Goal: Task Accomplishment & Management: Complete application form

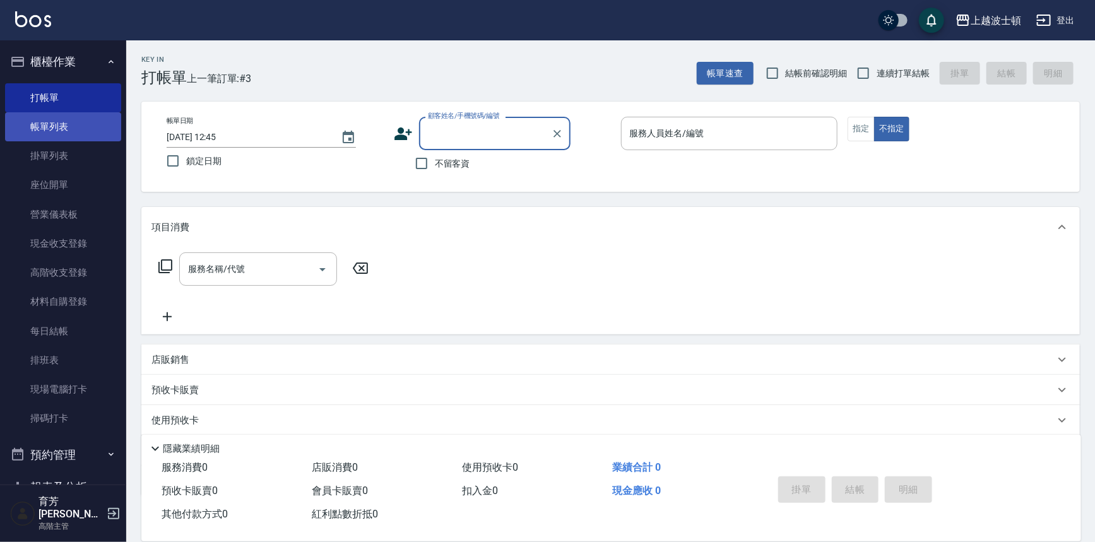
click at [69, 117] on link "帳單列表" at bounding box center [63, 126] width 116 height 29
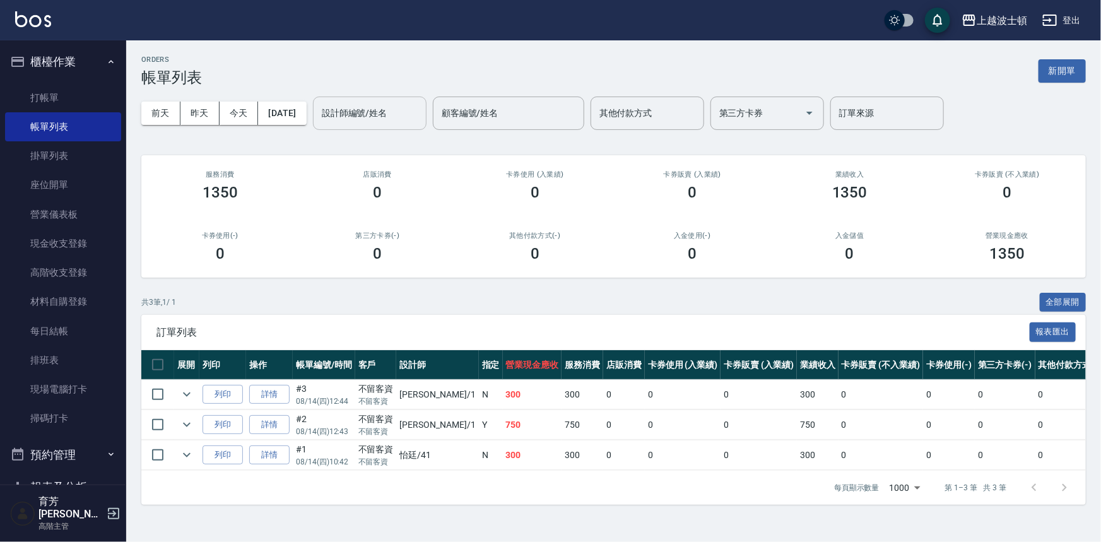
click at [363, 109] on input "設計師編號/姓名" at bounding box center [370, 113] width 102 height 22
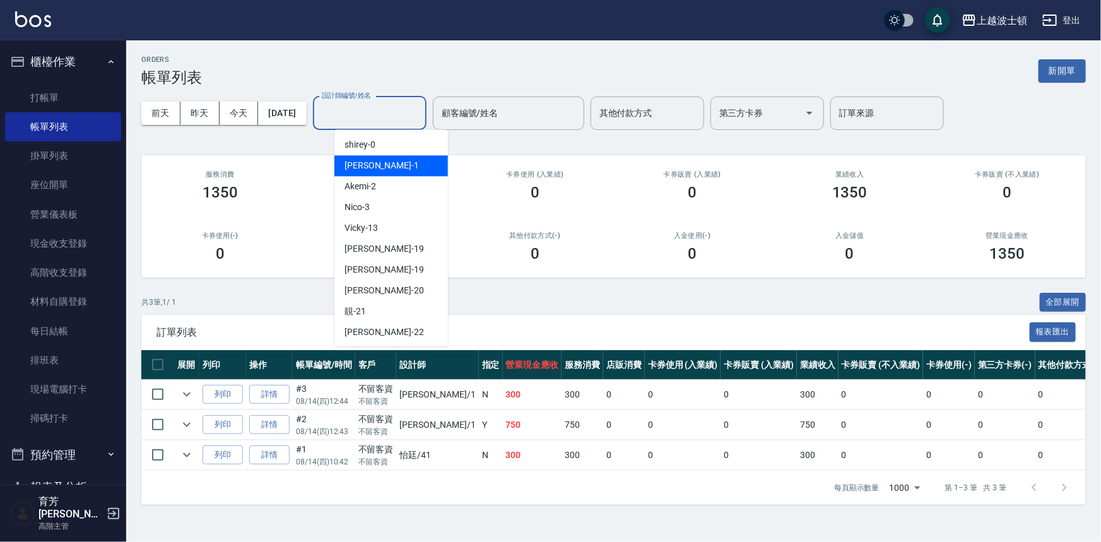
click at [360, 155] on div "[PERSON_NAME] -1" at bounding box center [391, 165] width 114 height 21
type input "[PERSON_NAME]-1"
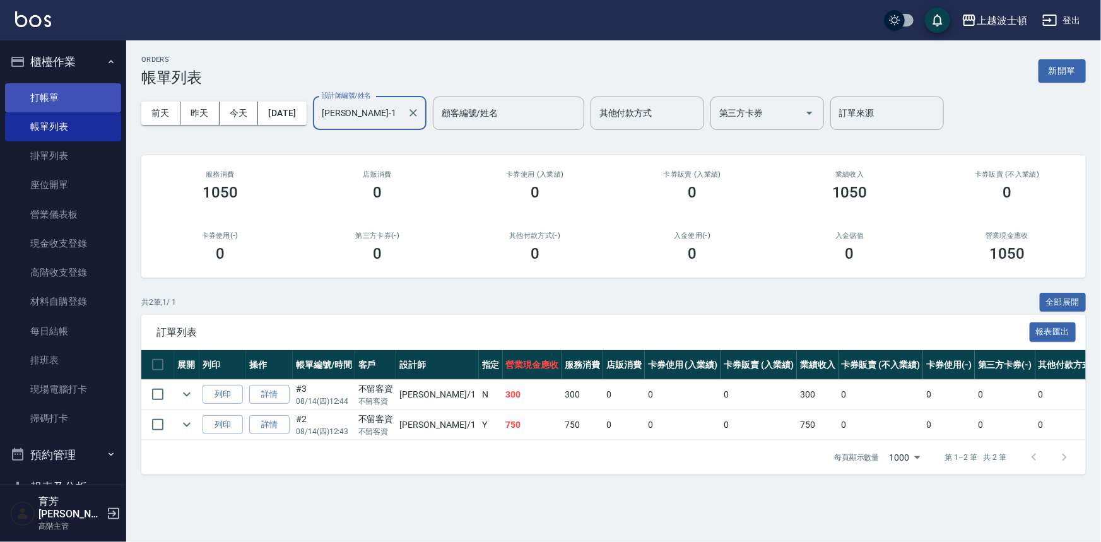
click at [42, 106] on link "打帳單" at bounding box center [63, 97] width 116 height 29
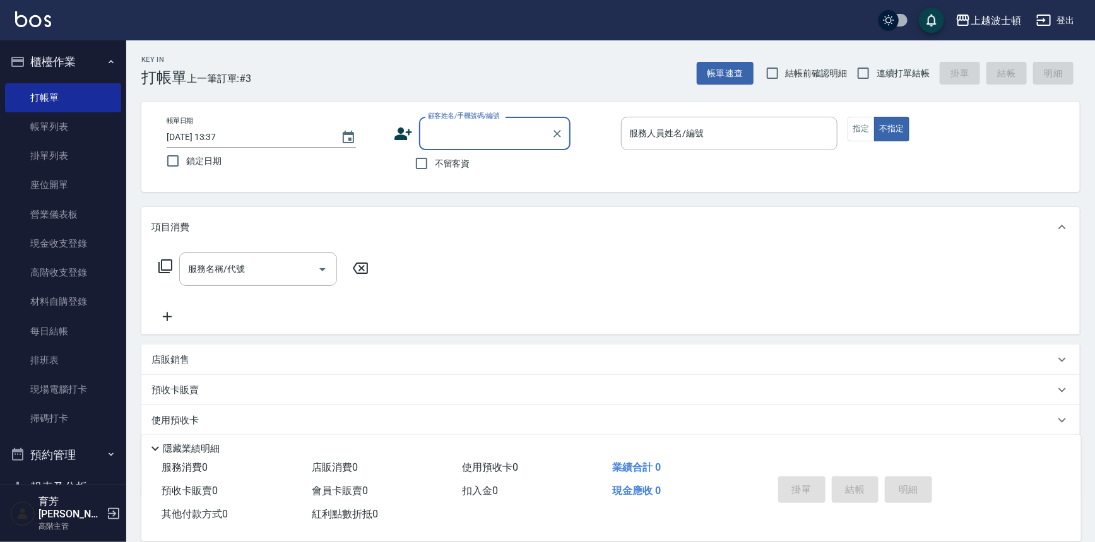
click at [457, 132] on input "顧客姓名/手機號碼/編號" at bounding box center [485, 133] width 121 height 22
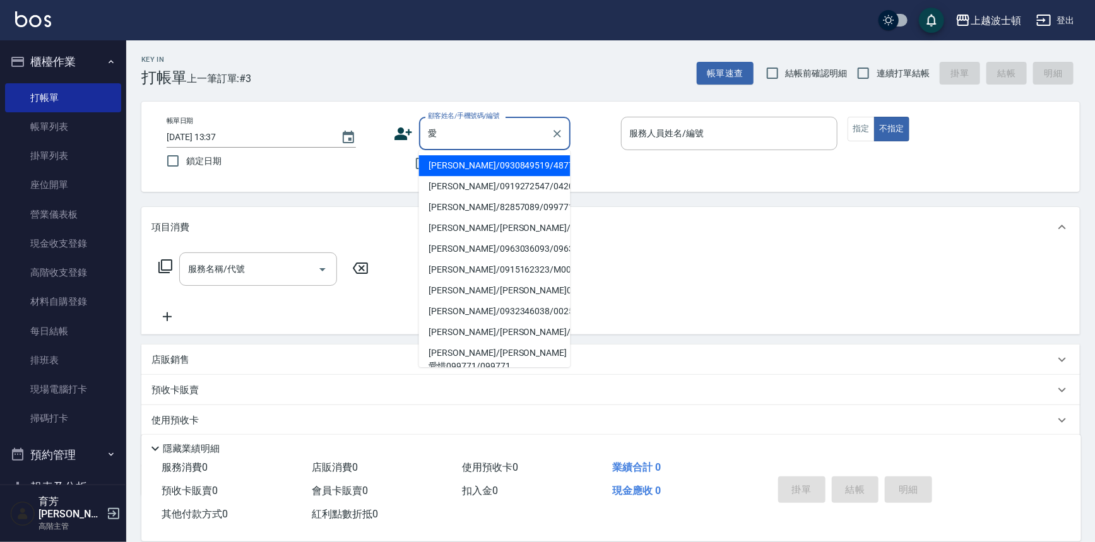
click at [468, 172] on li "[PERSON_NAME]/0930849519/48777" at bounding box center [494, 165] width 151 height 21
type input "[PERSON_NAME]/0930849519/48777"
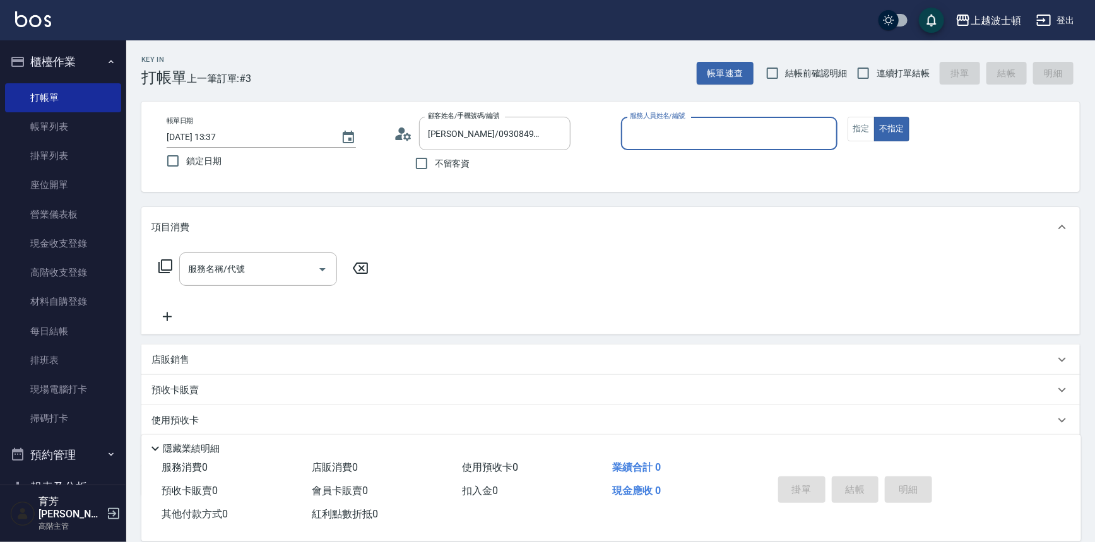
type input "[PERSON_NAME]-1"
click at [849, 131] on button "指定" at bounding box center [860, 129] width 27 height 25
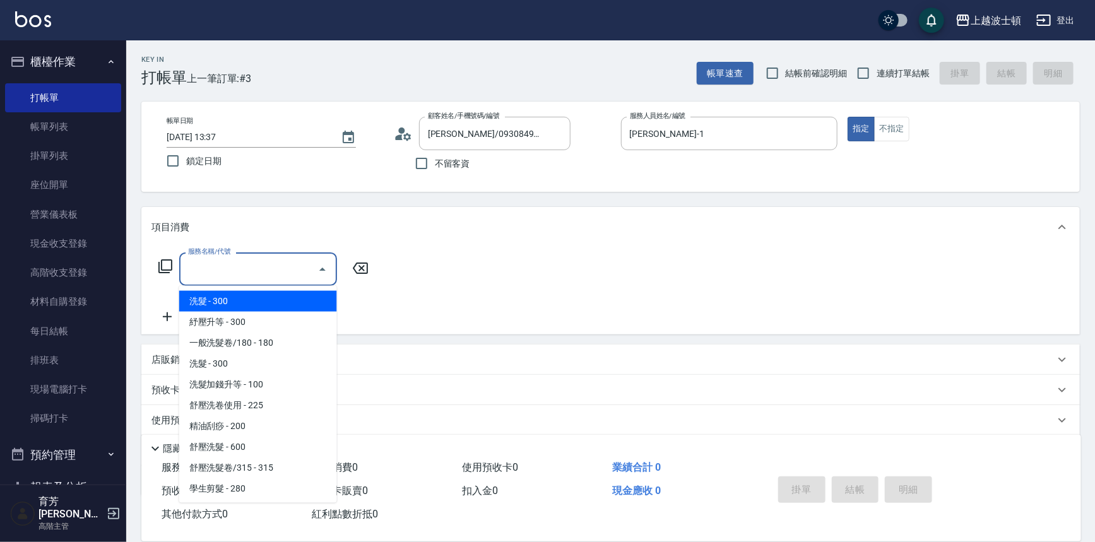
click at [267, 268] on input "服務名稱/代號" at bounding box center [248, 269] width 127 height 22
click at [256, 304] on span "洗髮 - 300" at bounding box center [258, 301] width 158 height 21
type input "洗髮(201)"
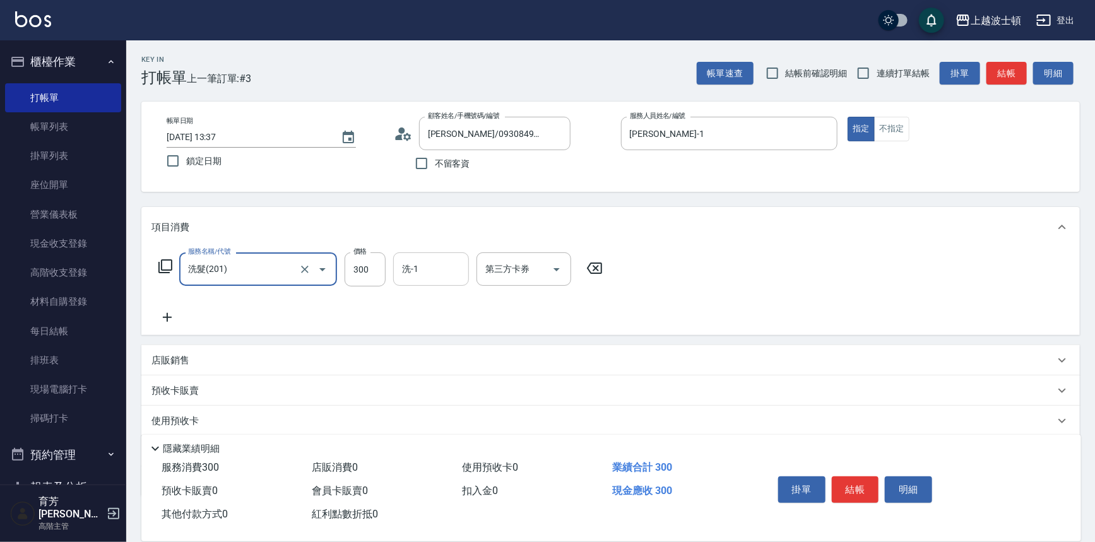
click at [445, 264] on input "洗-1" at bounding box center [431, 269] width 64 height 22
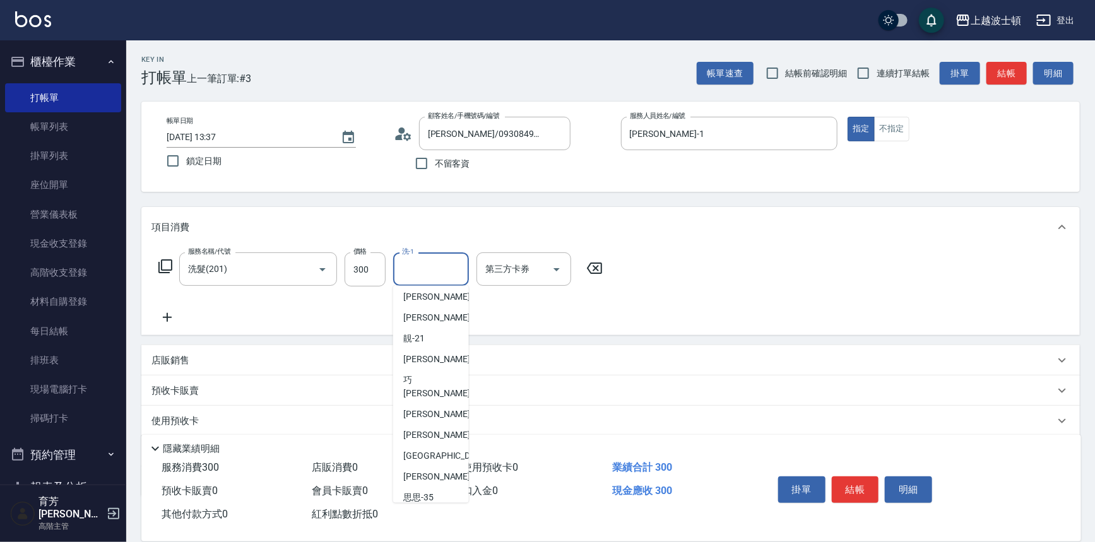
scroll to position [134, 0]
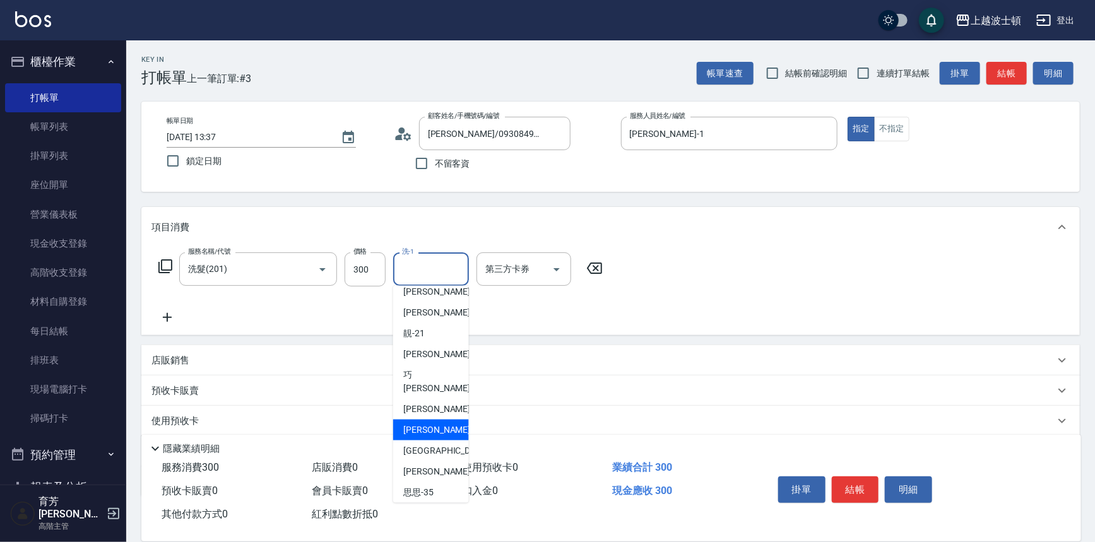
drag, startPoint x: 452, startPoint y: 410, endPoint x: 629, endPoint y: 423, distance: 177.1
click at [452, 420] on div "林佩姍 -25" at bounding box center [431, 430] width 76 height 21
type input "林佩姍-25"
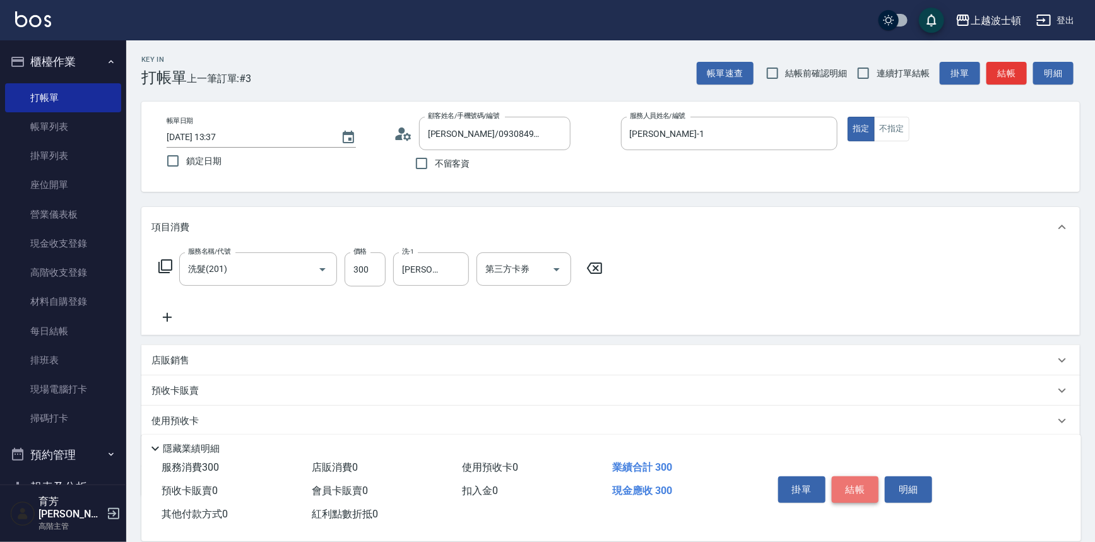
click at [867, 490] on button "結帳" at bounding box center [855, 489] width 47 height 27
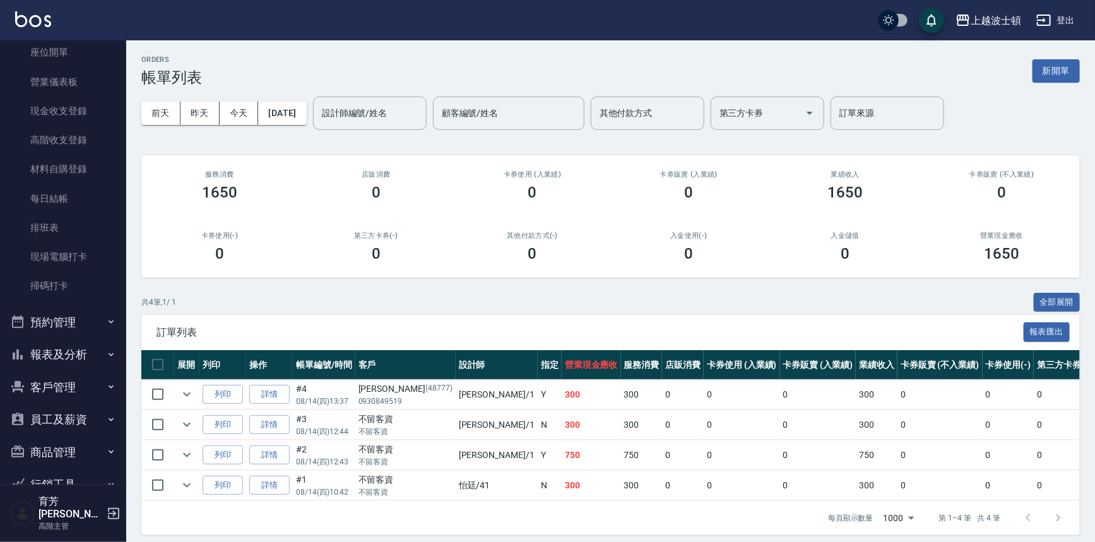
scroll to position [184, 0]
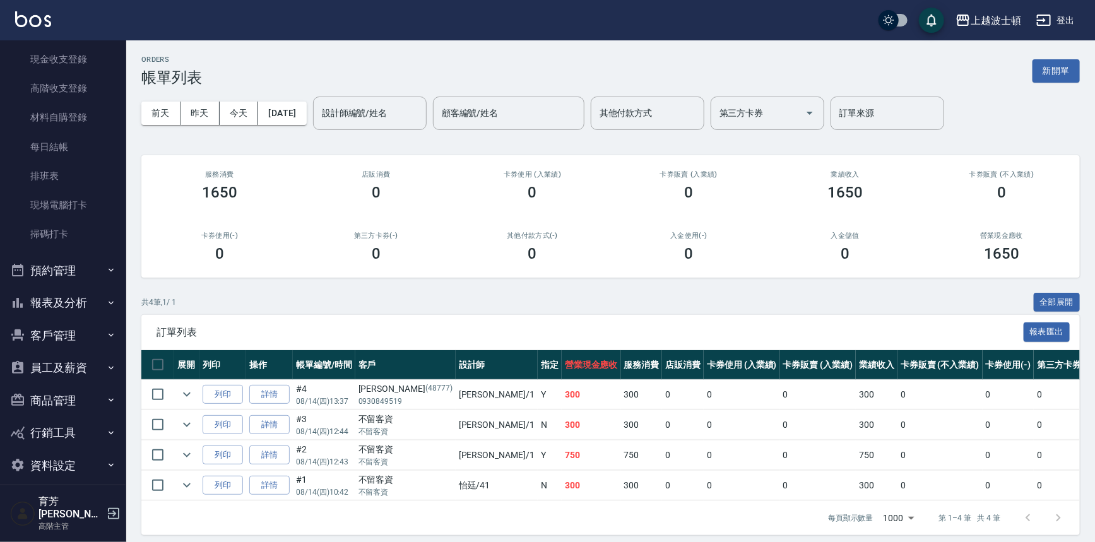
click at [86, 298] on button "報表及分析" at bounding box center [63, 302] width 116 height 33
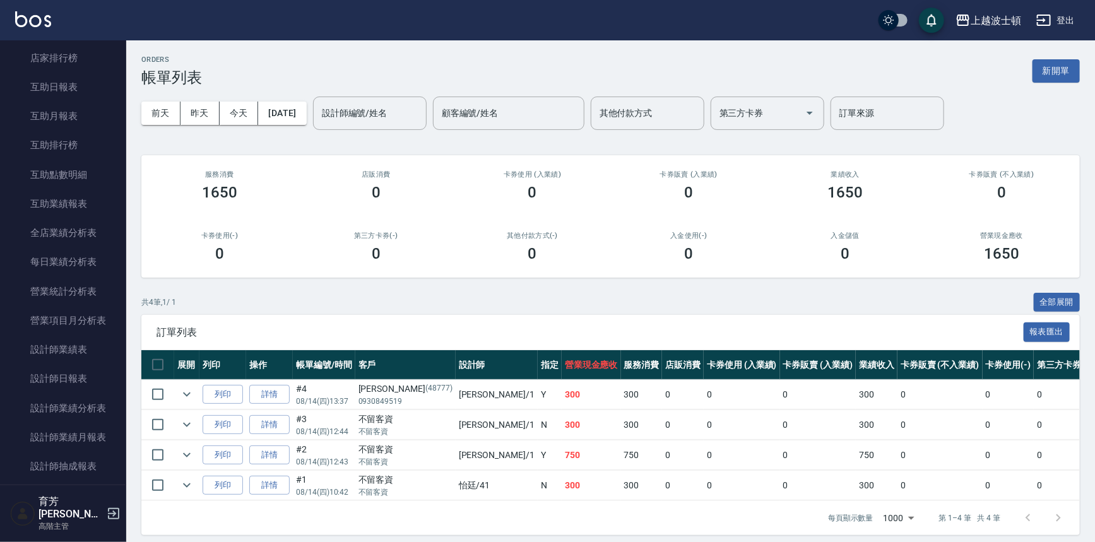
scroll to position [864, 0]
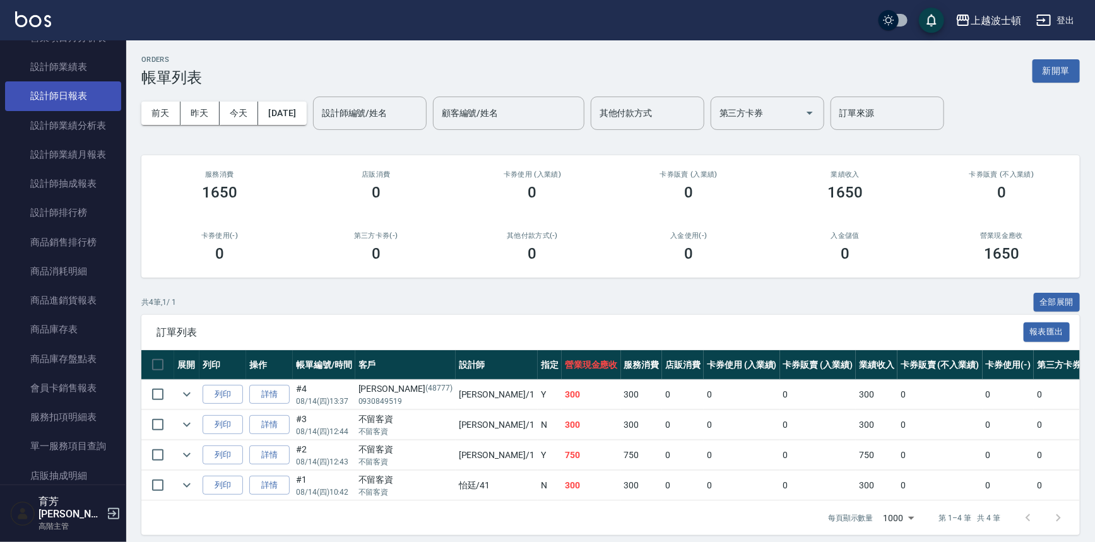
click at [79, 90] on link "設計師日報表" at bounding box center [63, 95] width 116 height 29
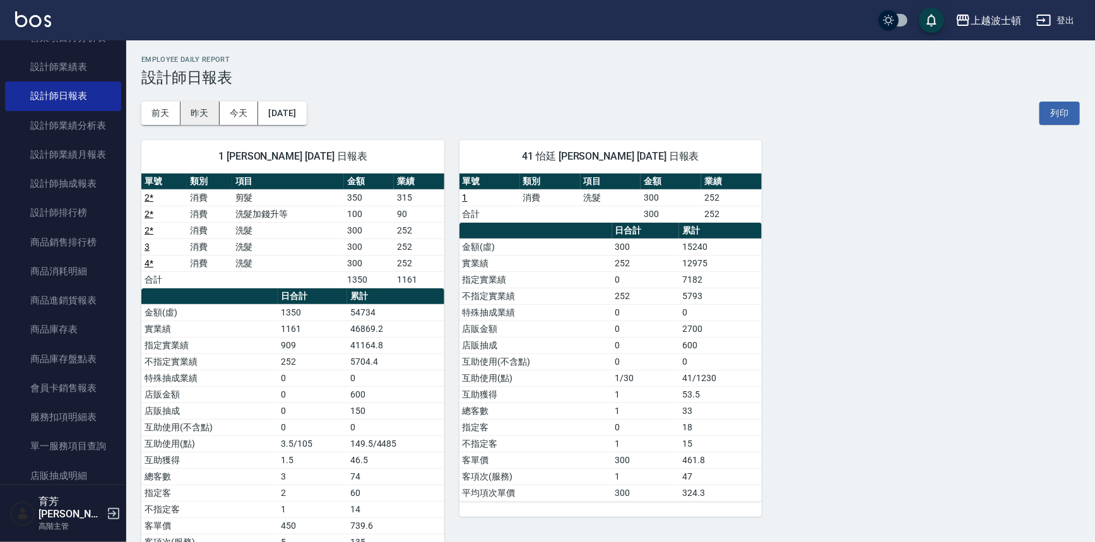
click at [209, 114] on button "昨天" at bounding box center [199, 113] width 39 height 23
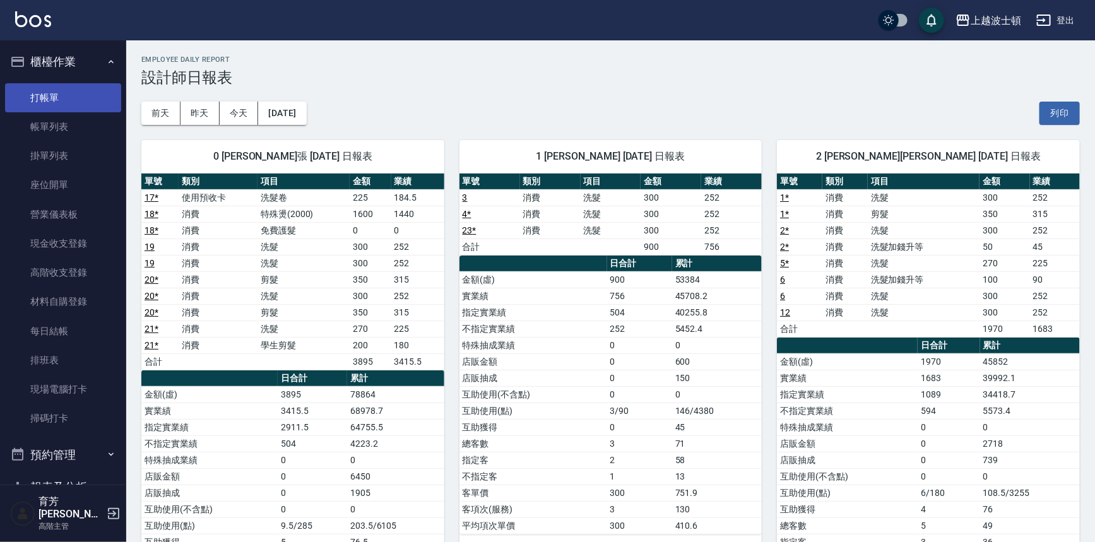
click at [35, 106] on link "打帳單" at bounding box center [63, 97] width 116 height 29
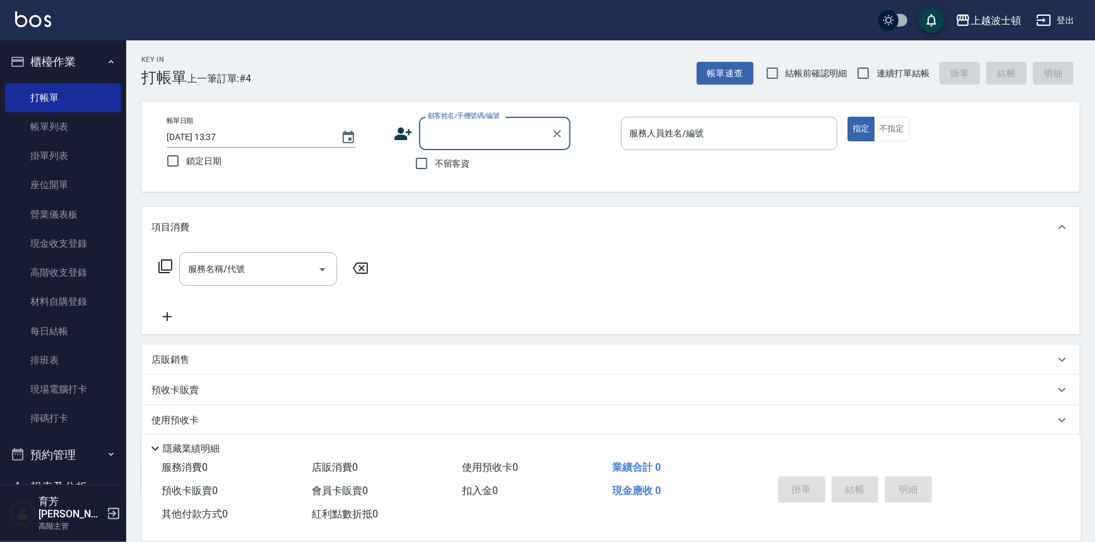
click at [477, 138] on input "顧客姓名/手機號碼/編號" at bounding box center [485, 133] width 121 height 22
type input "會"
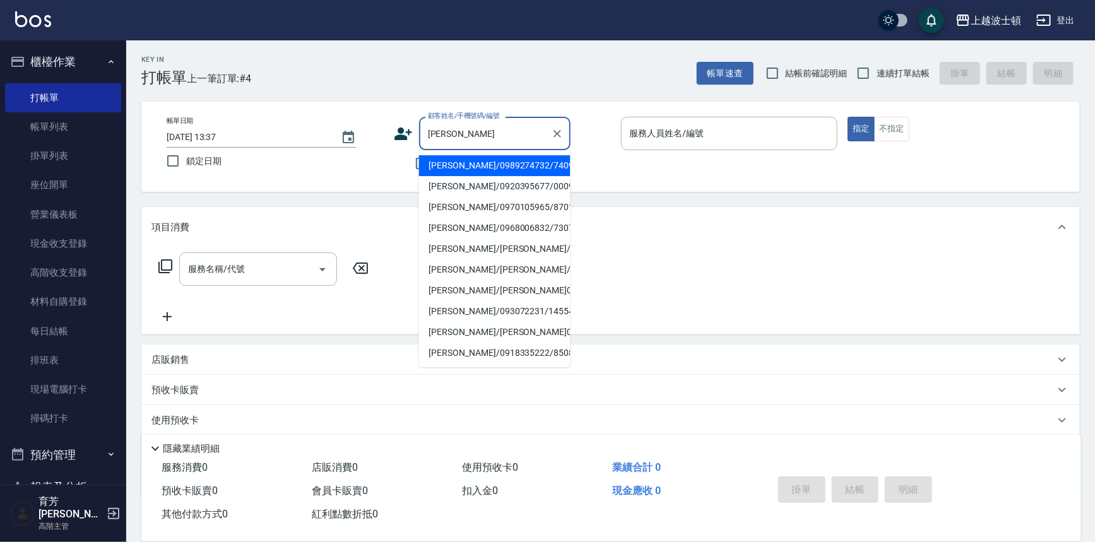
click at [470, 160] on li "陳惠茹/0989274732/740920" at bounding box center [494, 165] width 151 height 21
type input "陳惠茹/0989274732/740920"
type input "思思-35"
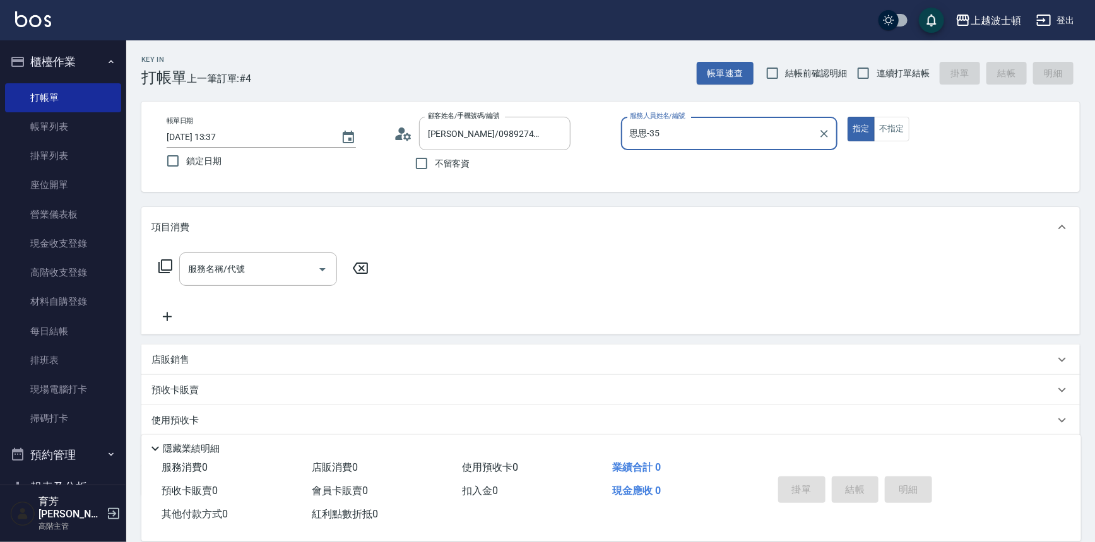
click at [847, 117] on button "指定" at bounding box center [860, 129] width 27 height 25
type button "true"
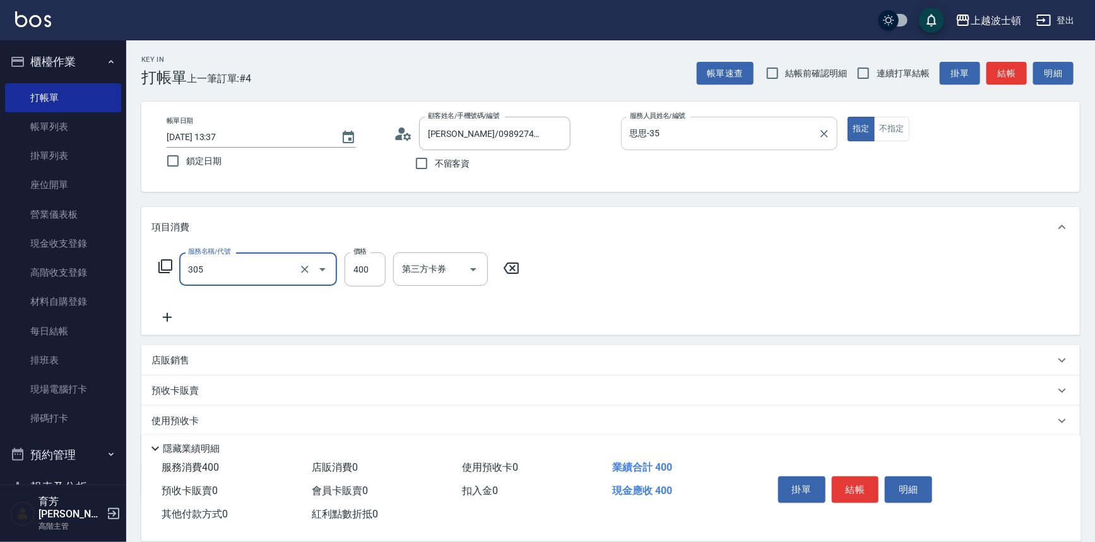
type input "剪髮(305)"
type input "350"
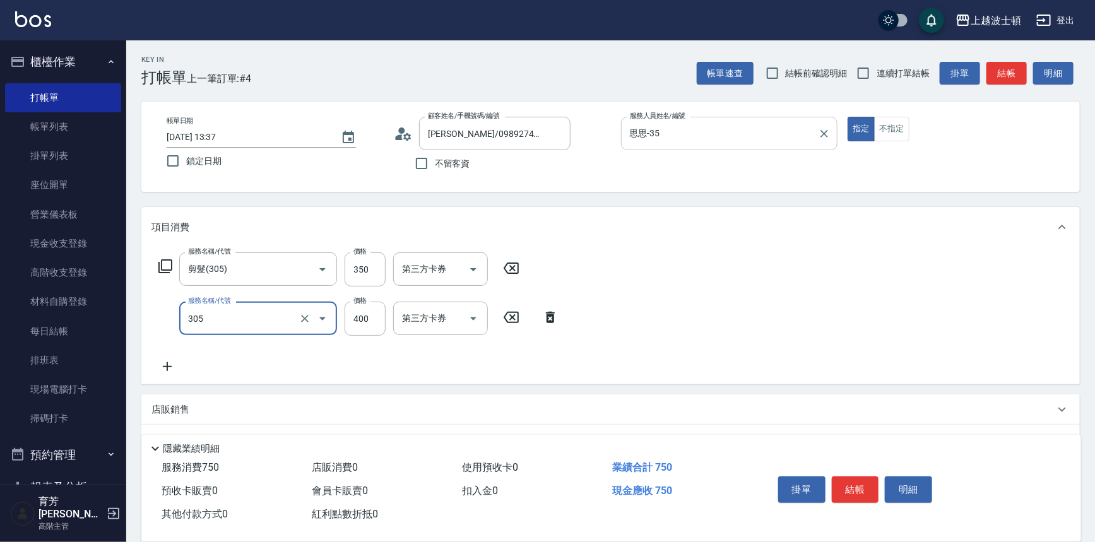
type input "剪髮(305)"
type input "250"
click at [844, 480] on button "結帳" at bounding box center [855, 489] width 47 height 27
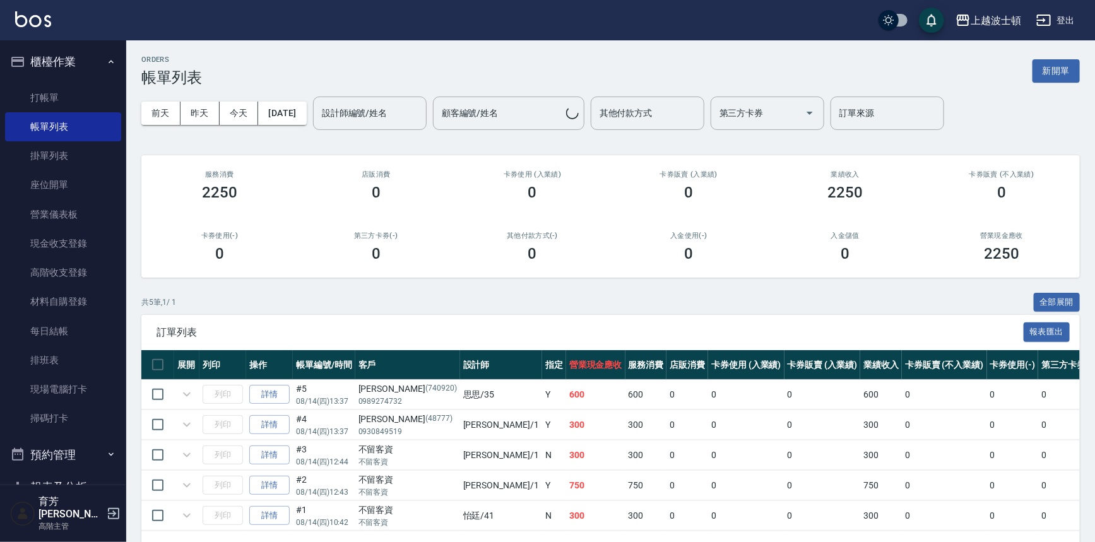
click at [41, 18] on img at bounding box center [33, 19] width 36 height 16
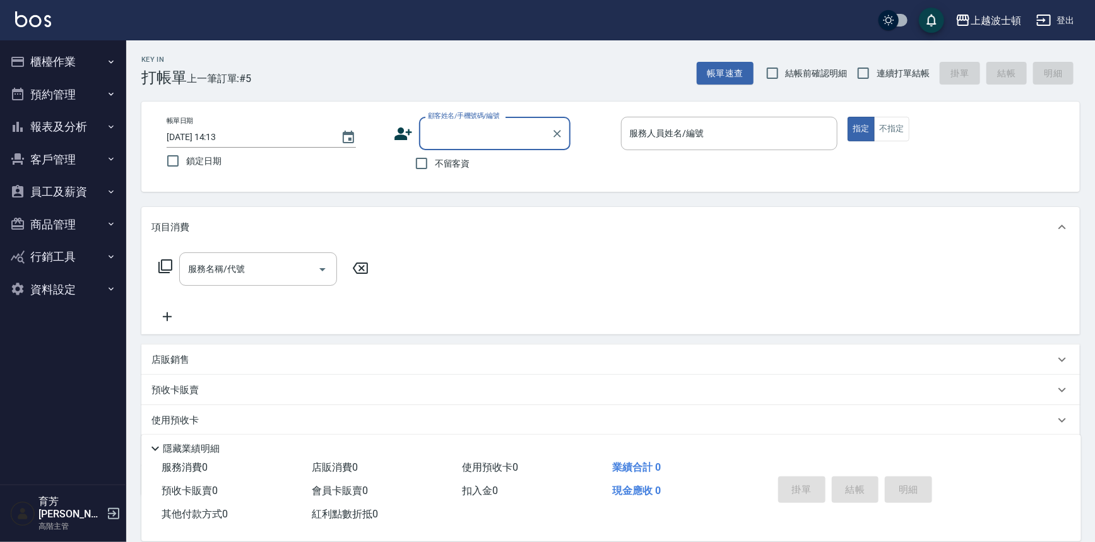
click at [442, 133] on input "顧客姓名/手機號碼/編號" at bounding box center [485, 133] width 121 height 22
type input "王"
click at [389, 171] on div "帳單日期 2025/08/14 14:13 鎖定日期 顧客姓名/手機號碼/編號 顧客姓名/手機號碼/編號 不留客資 服務人員姓名/編號 服務人員姓名/編號 指…" at bounding box center [610, 147] width 908 height 60
click at [414, 163] on input "不留客資" at bounding box center [421, 163] width 27 height 27
checkbox input "true"
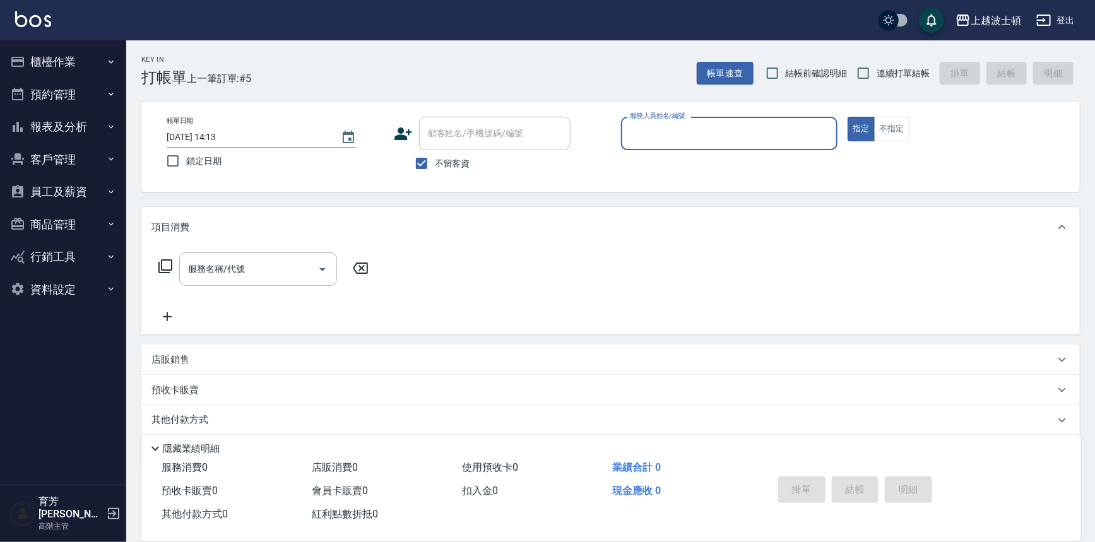
click at [738, 144] on div "服務人員姓名/編號" at bounding box center [729, 133] width 217 height 33
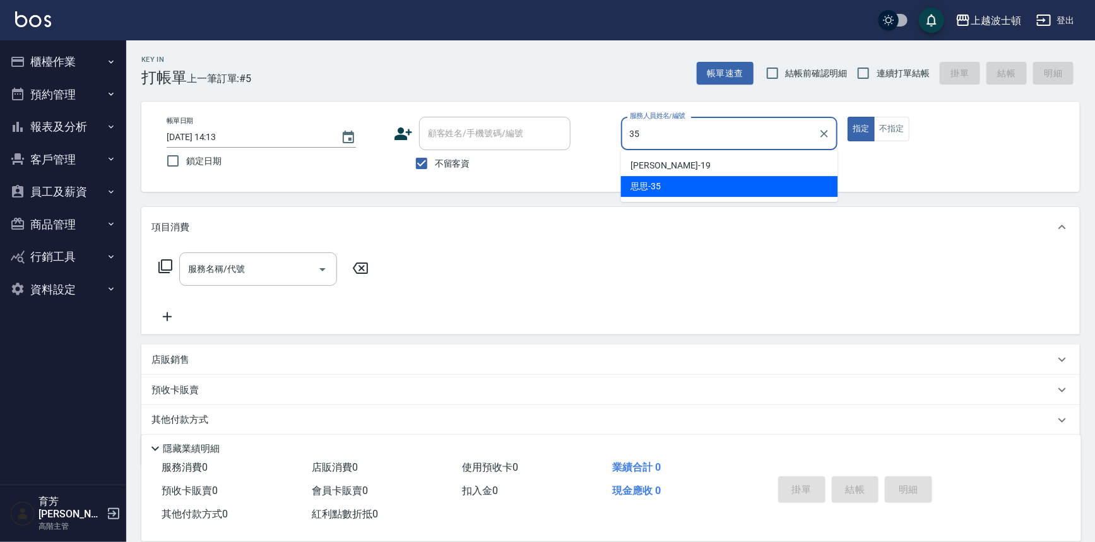
type input "思思-35"
type button "true"
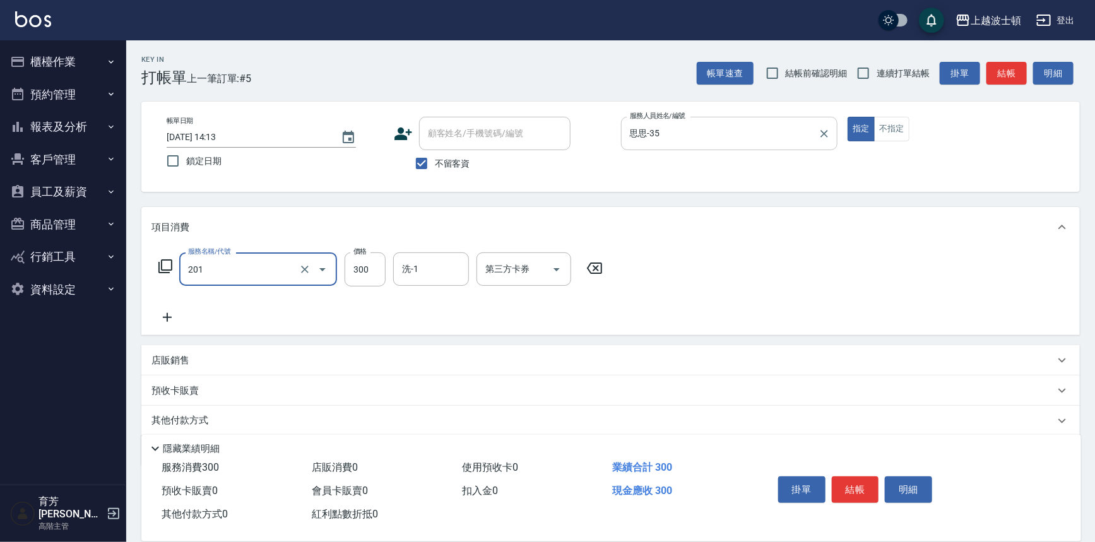
type input "洗髮(201)"
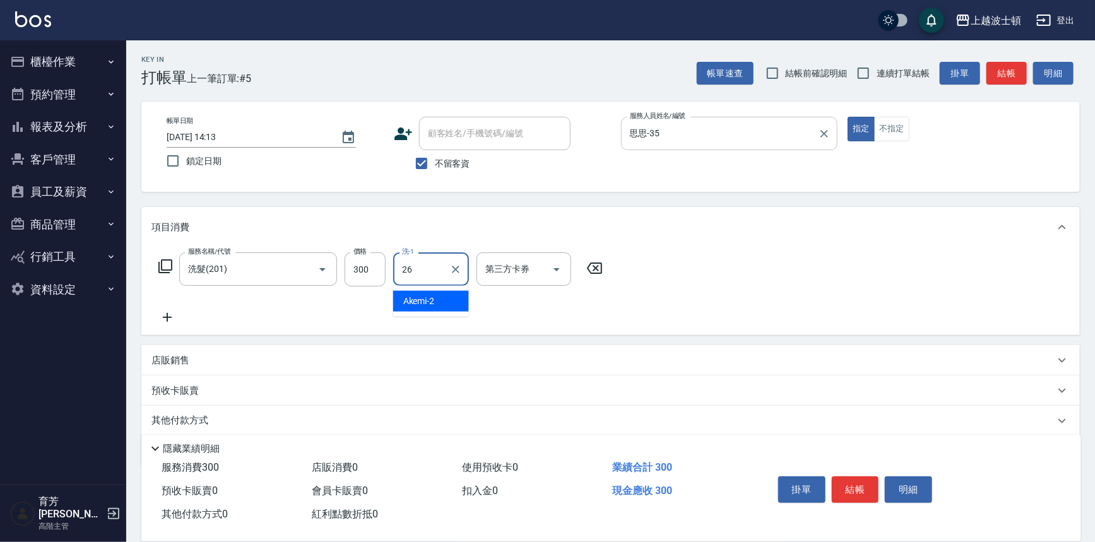
type input "又郡-26"
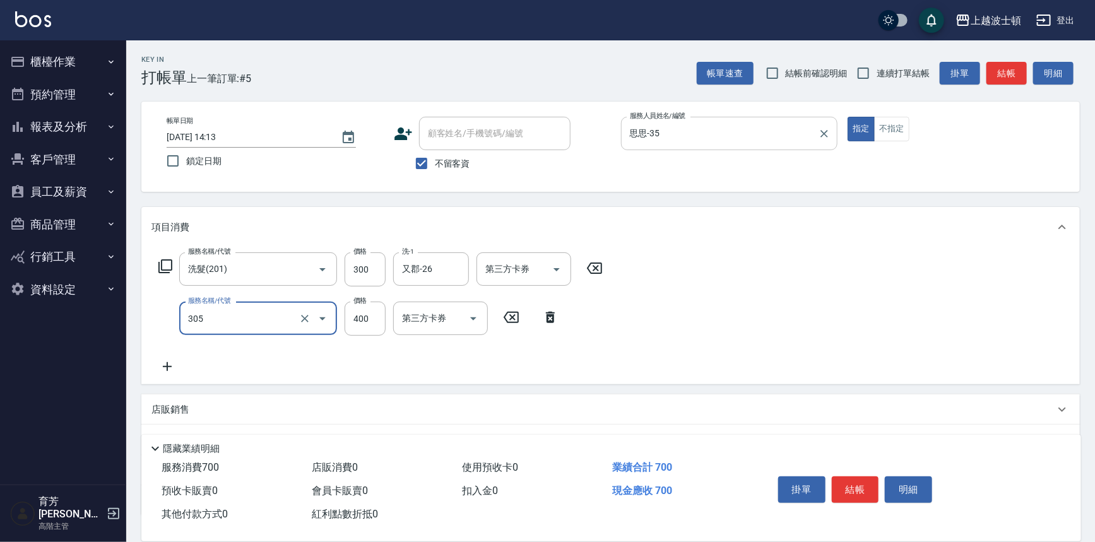
type input "剪髮(305)"
type input "350"
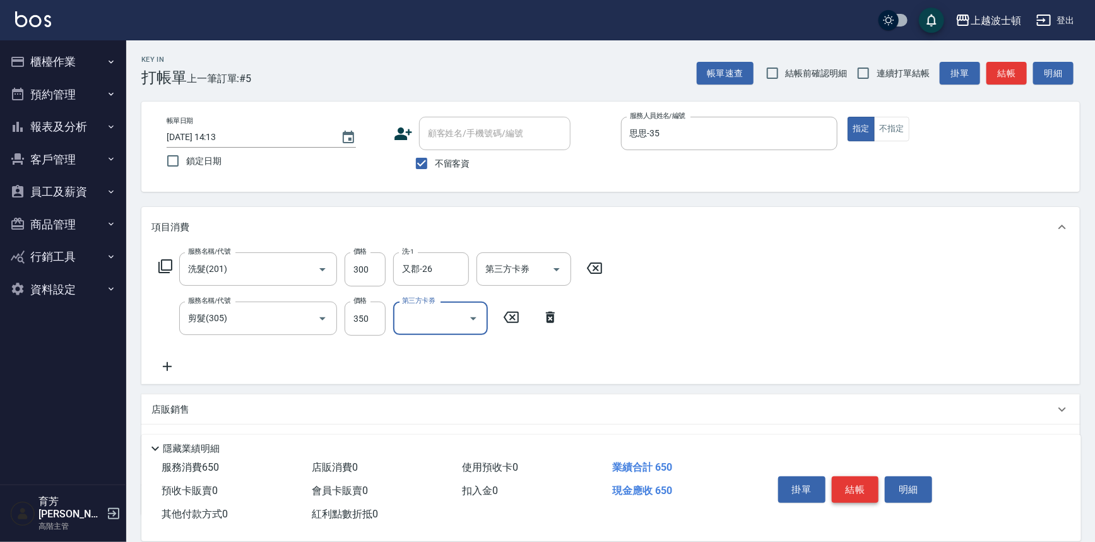
click at [843, 490] on button "結帳" at bounding box center [855, 489] width 47 height 27
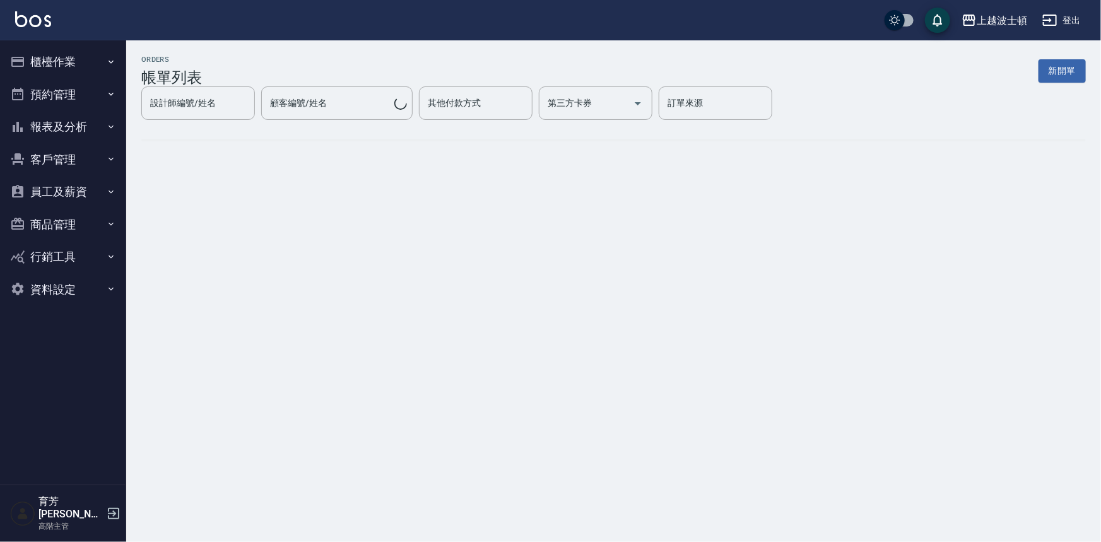
click at [36, 9] on div "上越波士頓 登出" at bounding box center [550, 20] width 1101 height 40
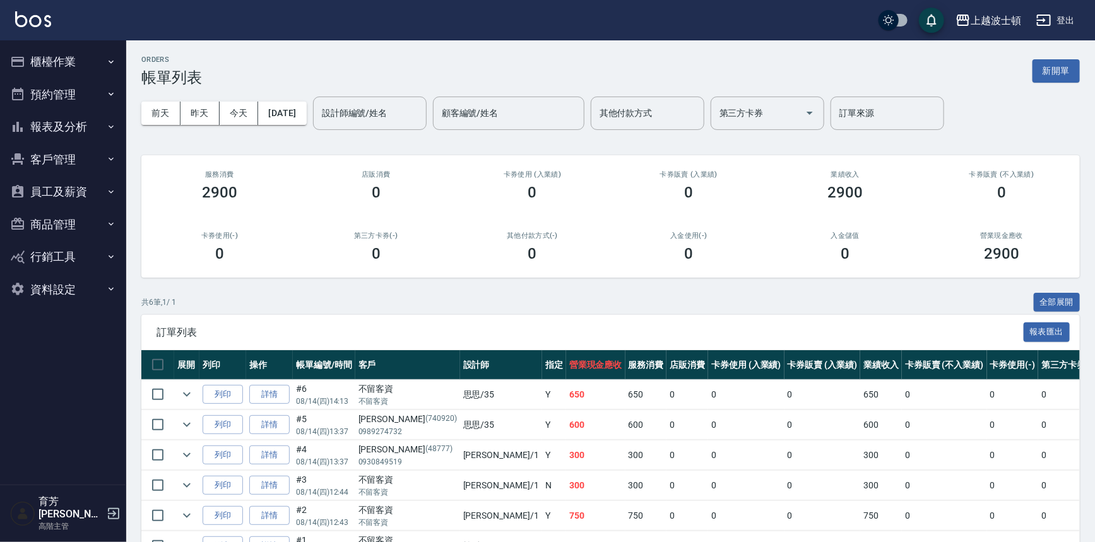
click at [44, 13] on img at bounding box center [33, 19] width 36 height 16
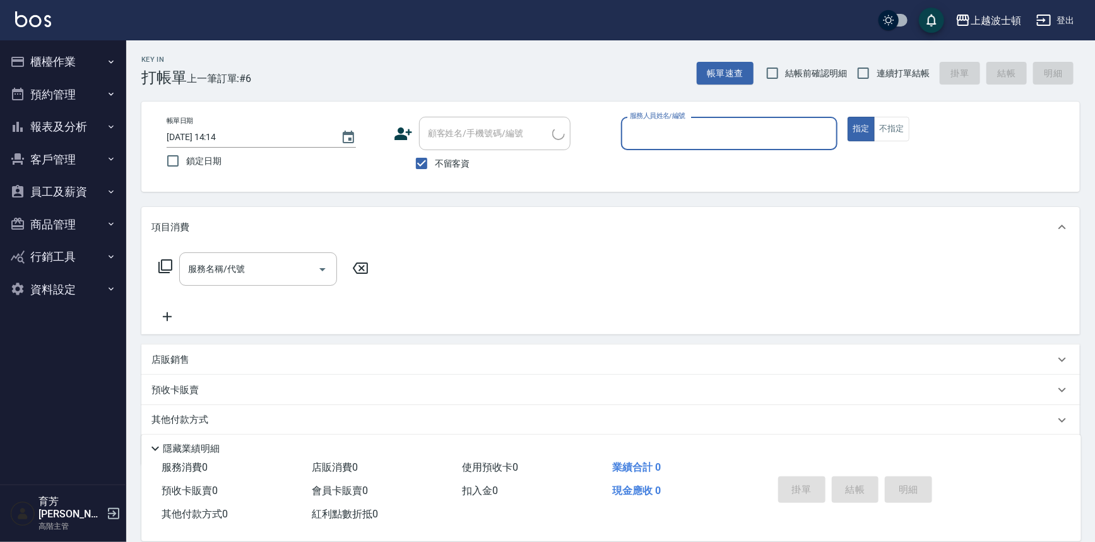
click at [695, 126] on input "服務人員姓名/編號" at bounding box center [730, 133] width 206 height 22
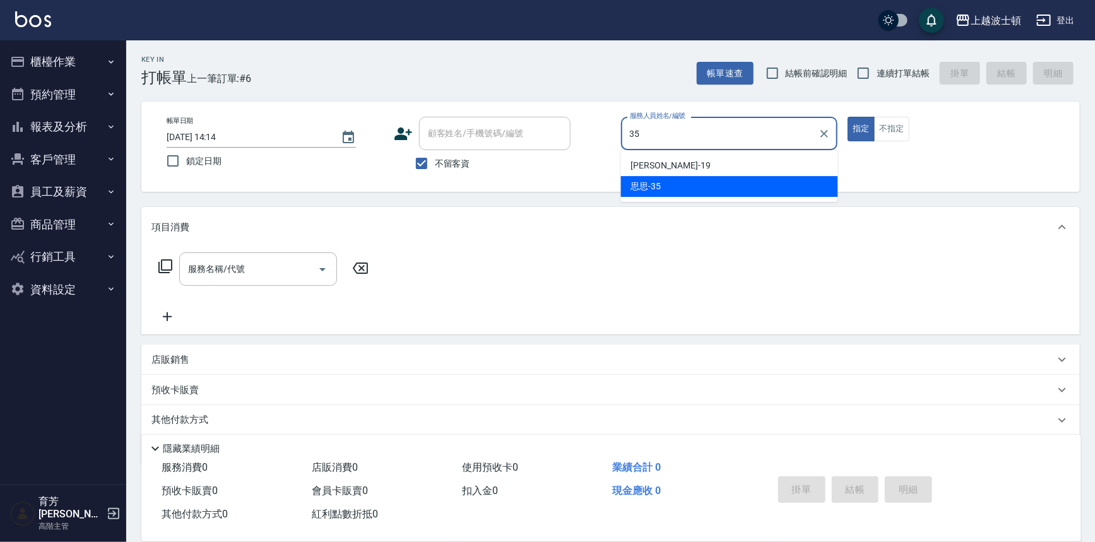
type input "思思-35"
type button "true"
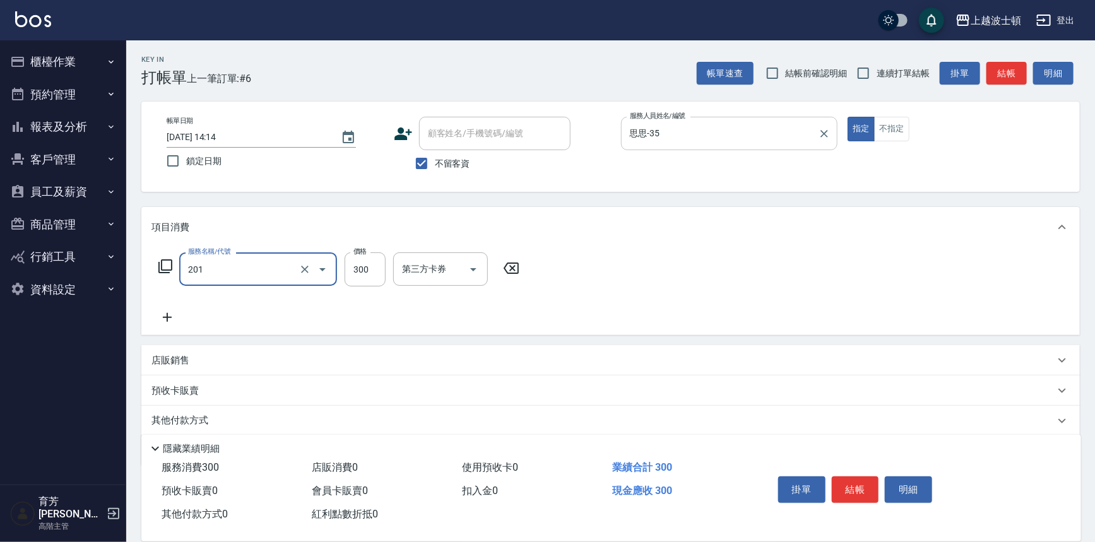
type input "洗髮(201)"
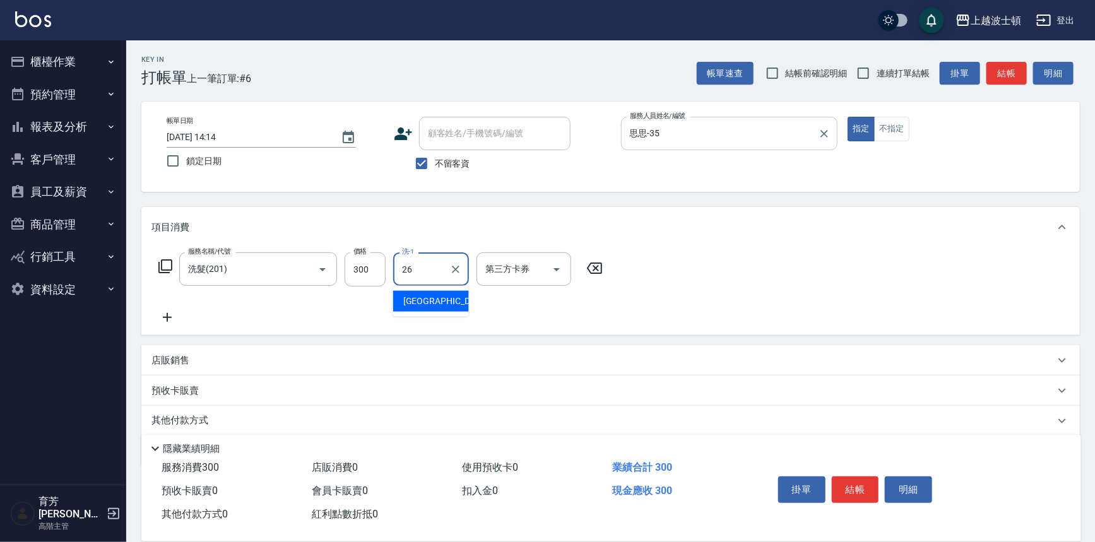
type input "又郡-26"
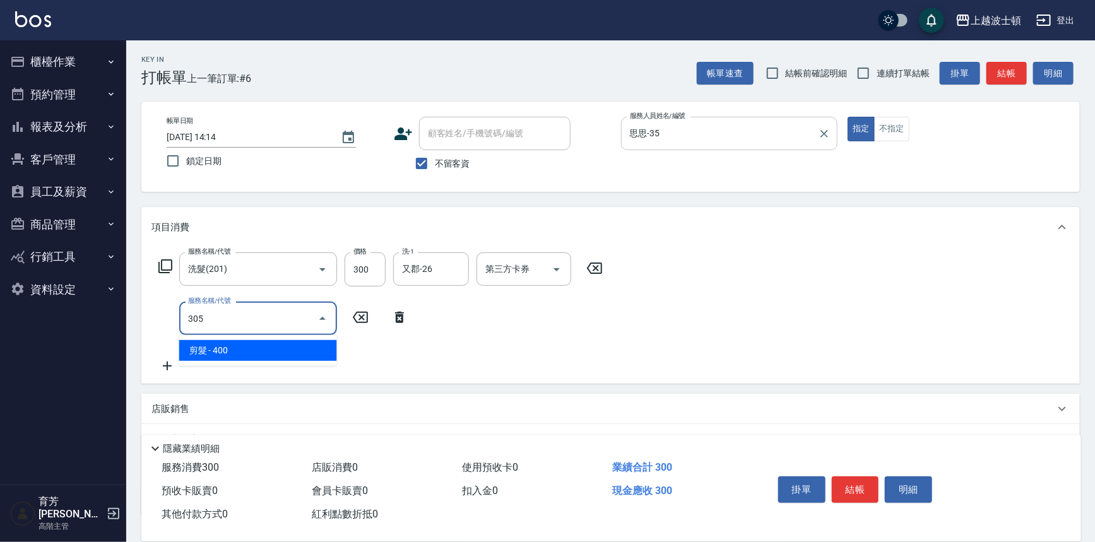
type input "剪髮(305)"
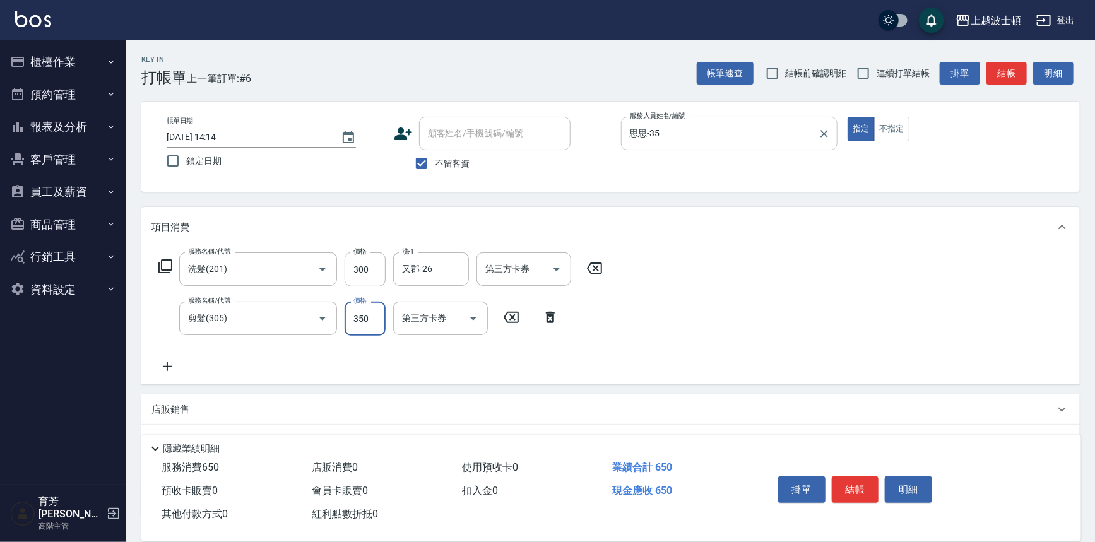
type input "350"
click at [854, 491] on button "結帳" at bounding box center [855, 489] width 47 height 27
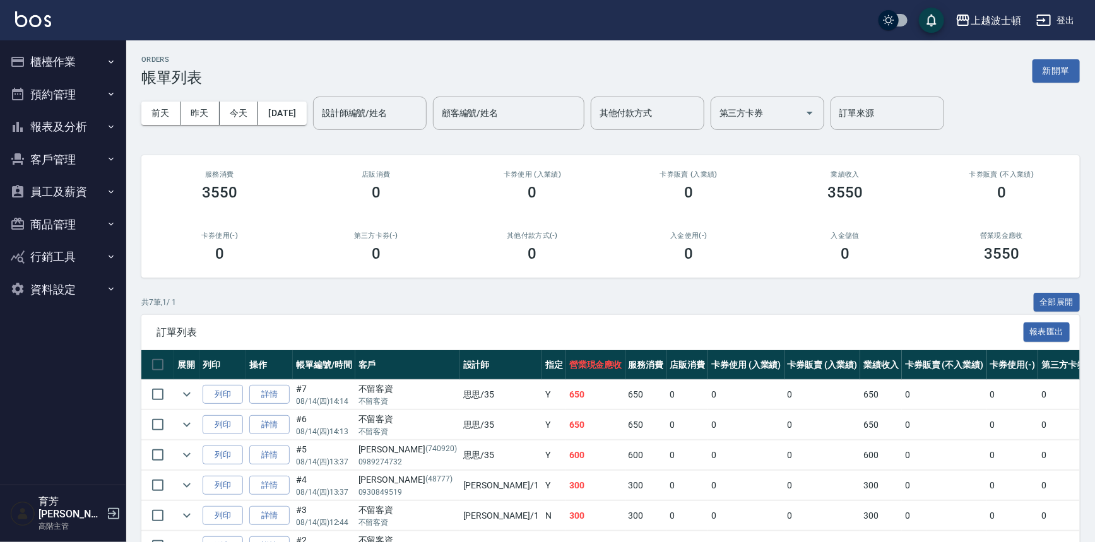
click at [50, 25] on div "上越波士頓 登出" at bounding box center [547, 20] width 1095 height 40
drag, startPoint x: 50, startPoint y: 25, endPoint x: 43, endPoint y: 29, distance: 8.5
click at [44, 28] on div "上越波士頓 登出" at bounding box center [547, 20] width 1095 height 40
click at [43, 29] on div "上越波士頓 登出" at bounding box center [547, 20] width 1095 height 40
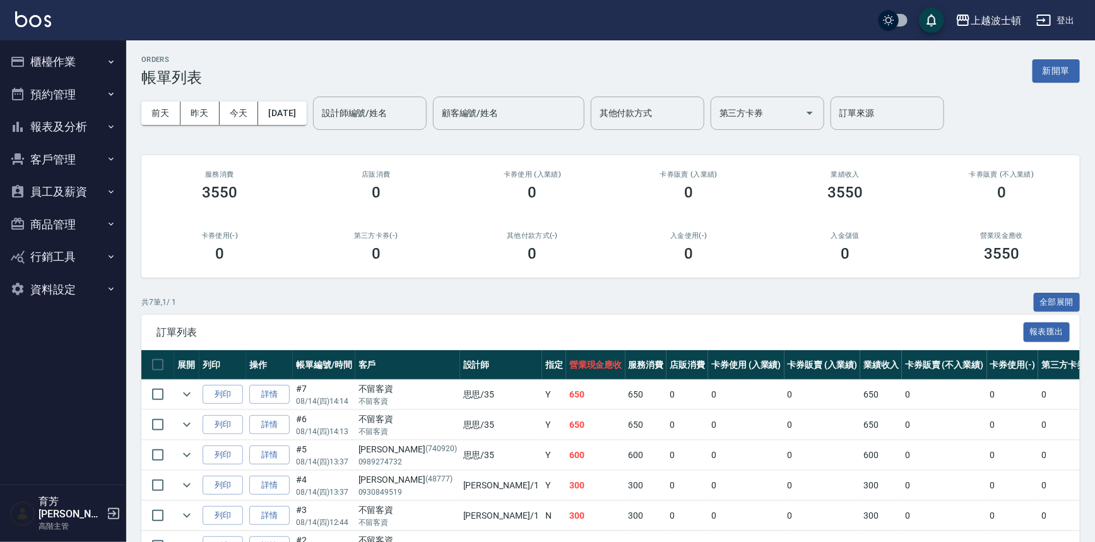
click at [45, 24] on img at bounding box center [33, 19] width 36 height 16
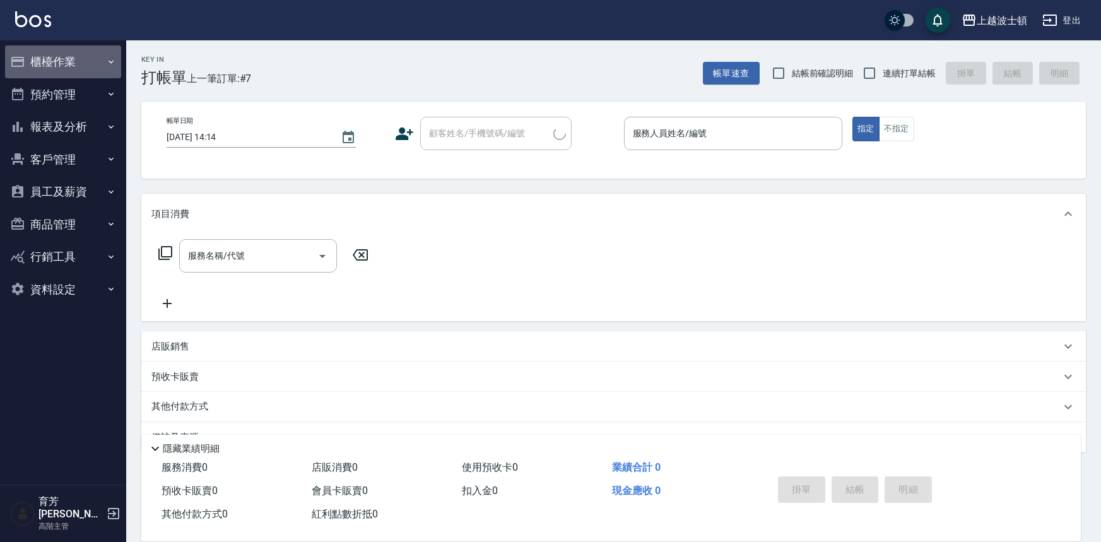
click at [97, 67] on button "櫃檯作業" at bounding box center [63, 61] width 116 height 33
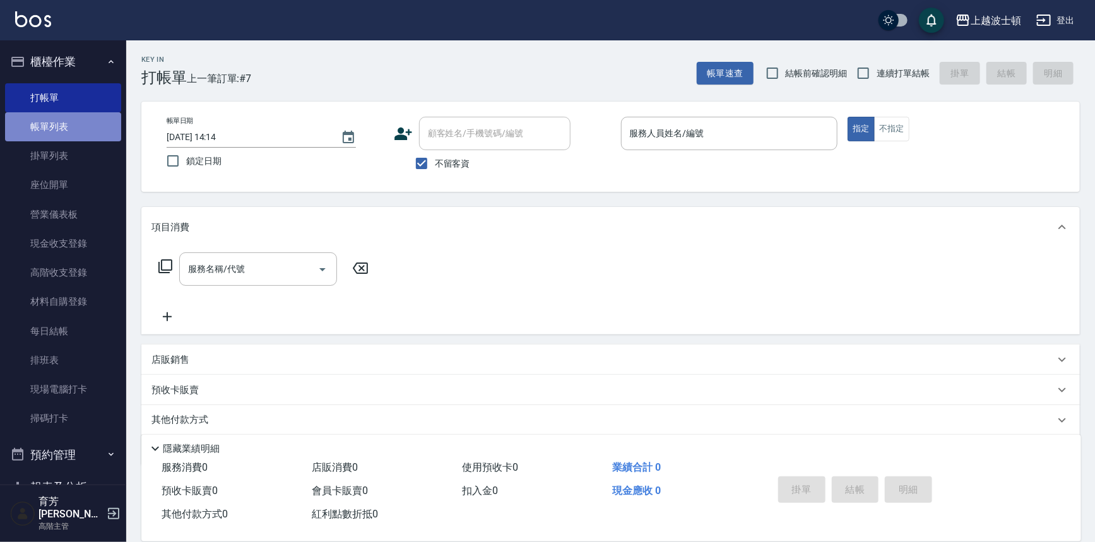
click at [83, 134] on link "帳單列表" at bounding box center [63, 126] width 116 height 29
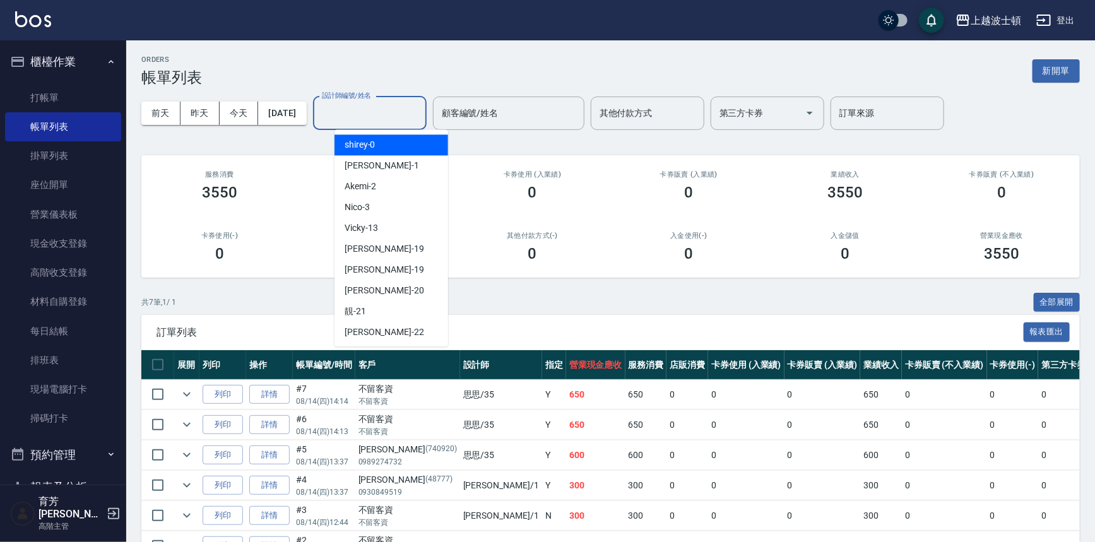
click at [401, 110] on div "設計師編號/姓名 設計師編號/姓名" at bounding box center [370, 113] width 114 height 33
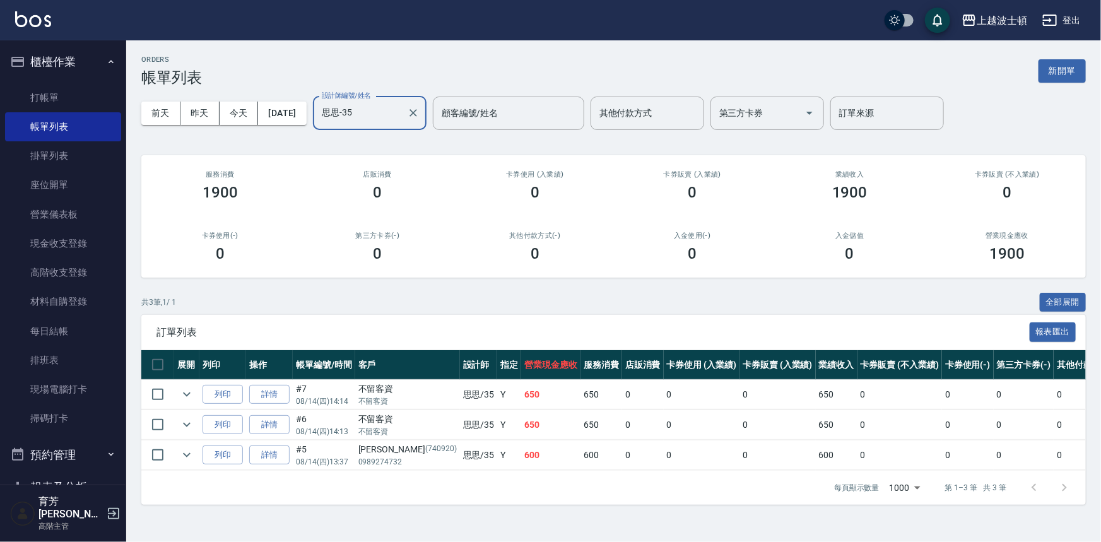
type input "思思-35"
click at [30, 17] on img at bounding box center [33, 19] width 36 height 16
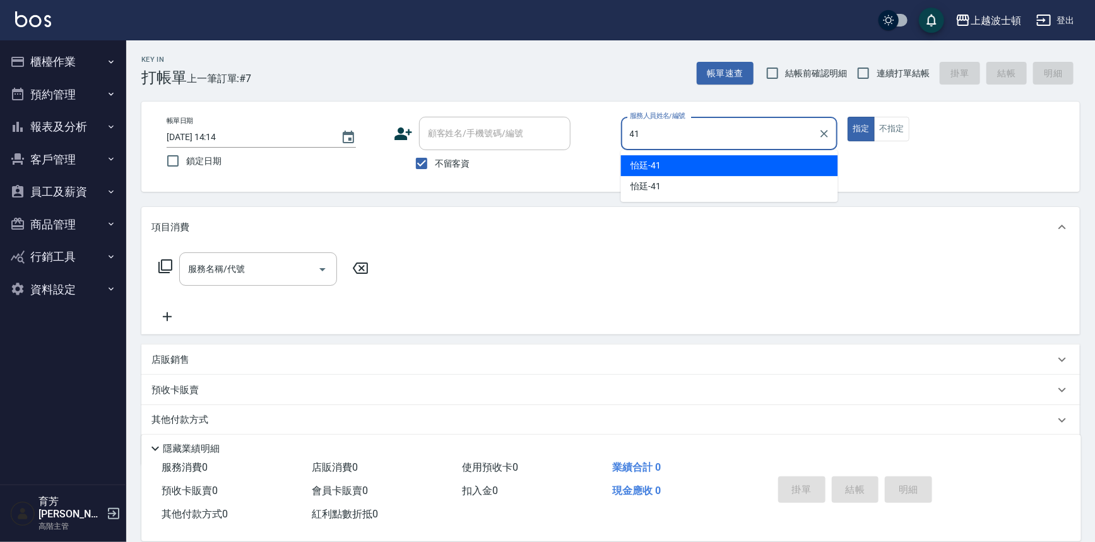
type input "怡廷-41"
type button "true"
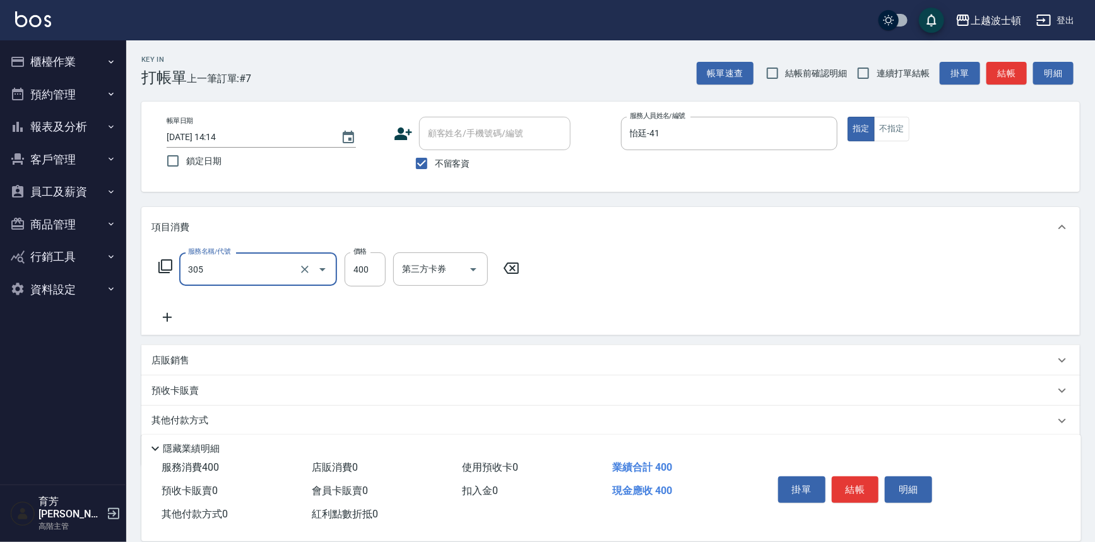
type input "剪髮(305)"
type input "100"
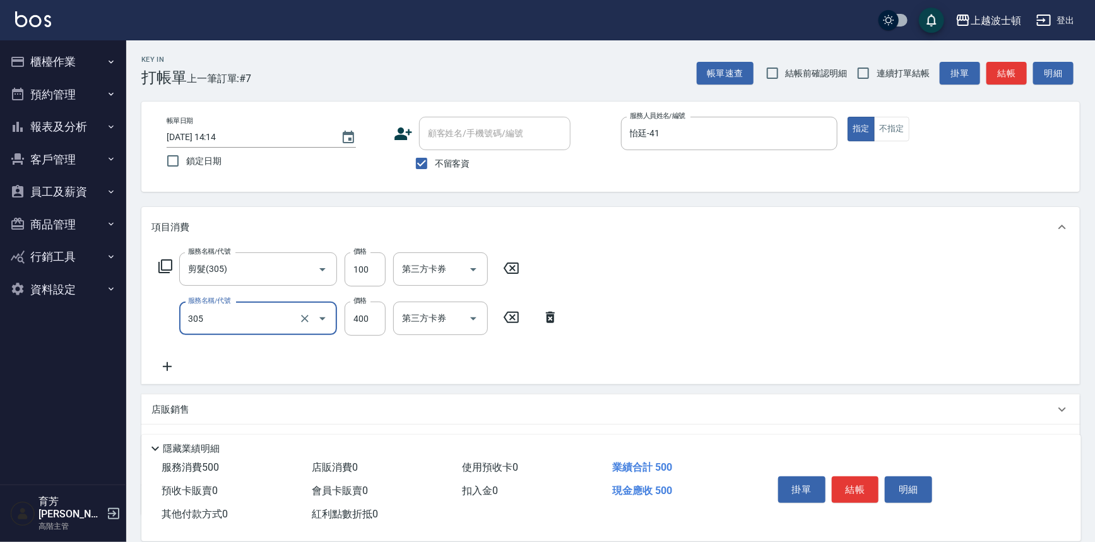
type input "剪髮(305)"
type input "100"
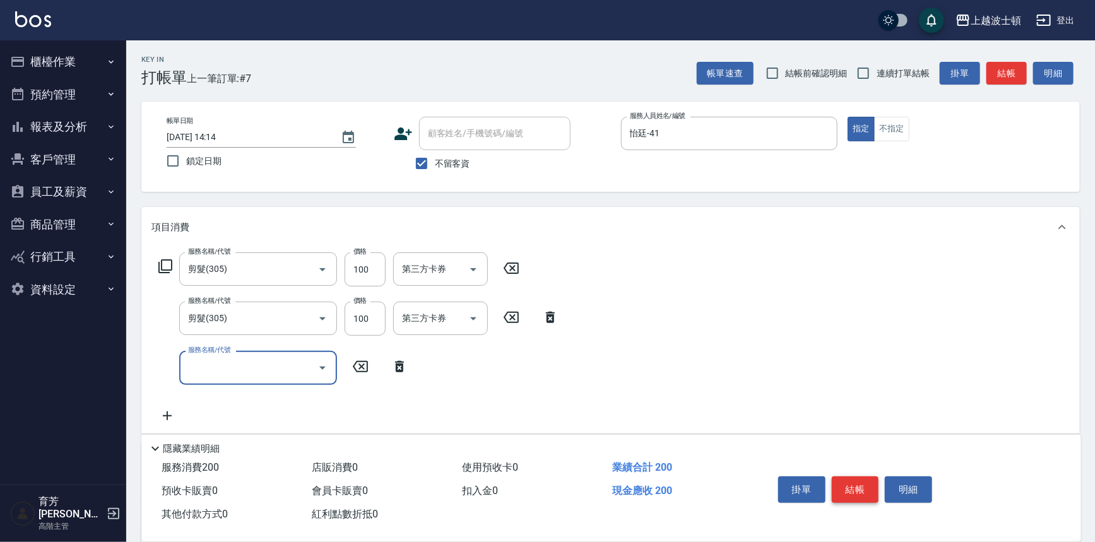
click at [859, 476] on button "結帳" at bounding box center [855, 489] width 47 height 27
